Goal: Task Accomplishment & Management: Complete application form

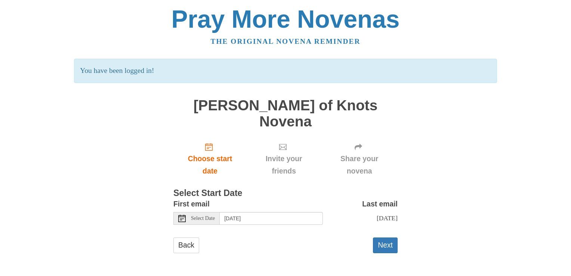
click at [182, 214] on icon at bounding box center [181, 217] width 7 height 7
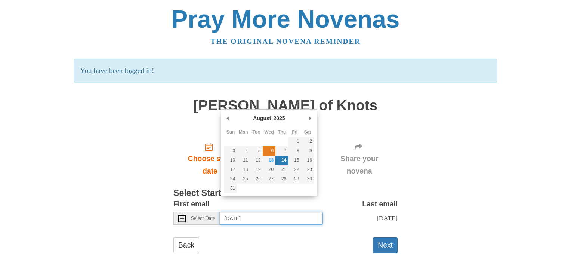
type input "[DATE]"
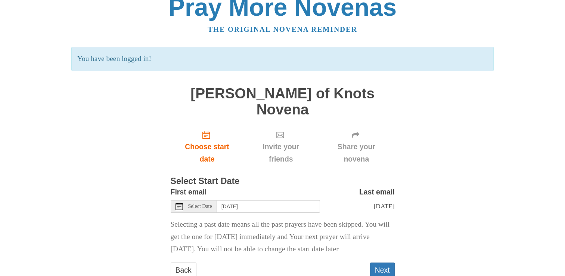
scroll to position [13, 0]
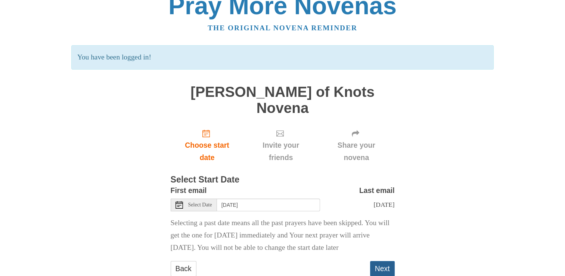
click at [385, 261] on button "Next" at bounding box center [382, 268] width 25 height 15
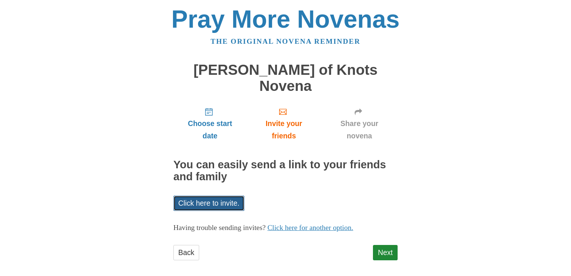
click at [232, 195] on link "Click here to invite." at bounding box center [208, 202] width 71 height 15
click at [392, 245] on link "Next" at bounding box center [385, 252] width 25 height 15
